Goal: Task Accomplishment & Management: Manage account settings

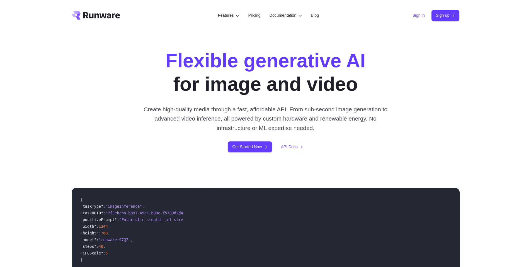
drag, startPoint x: 0, startPoint y: 0, endPoint x: 412, endPoint y: 17, distance: 412.0
click at [413, 17] on link "Sign in" at bounding box center [419, 15] width 12 height 6
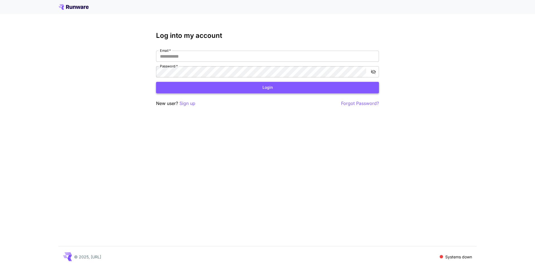
type input "**********"
click at [266, 86] on button "Login" at bounding box center [267, 87] width 223 height 11
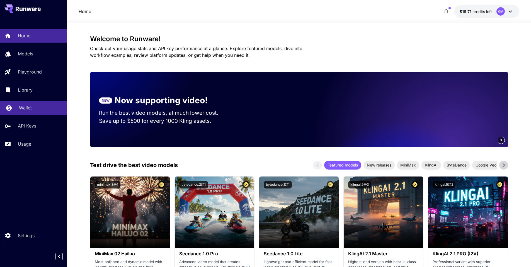
click at [28, 109] on p "Wallet" at bounding box center [25, 108] width 13 height 7
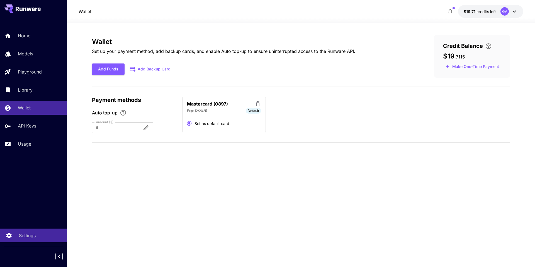
click at [25, 231] on link "Settings" at bounding box center [33, 236] width 67 height 14
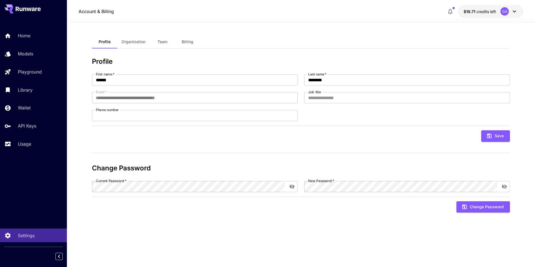
click at [187, 42] on span "Billing" at bounding box center [188, 41] width 12 height 5
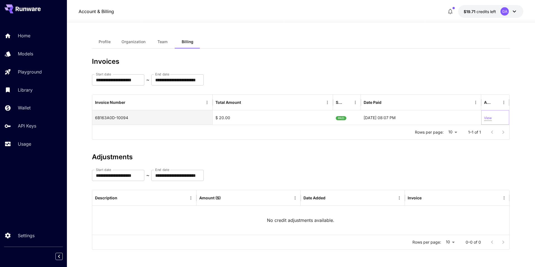
click at [490, 117] on p "View" at bounding box center [488, 118] width 8 height 5
